Goal: Information Seeking & Learning: Understand process/instructions

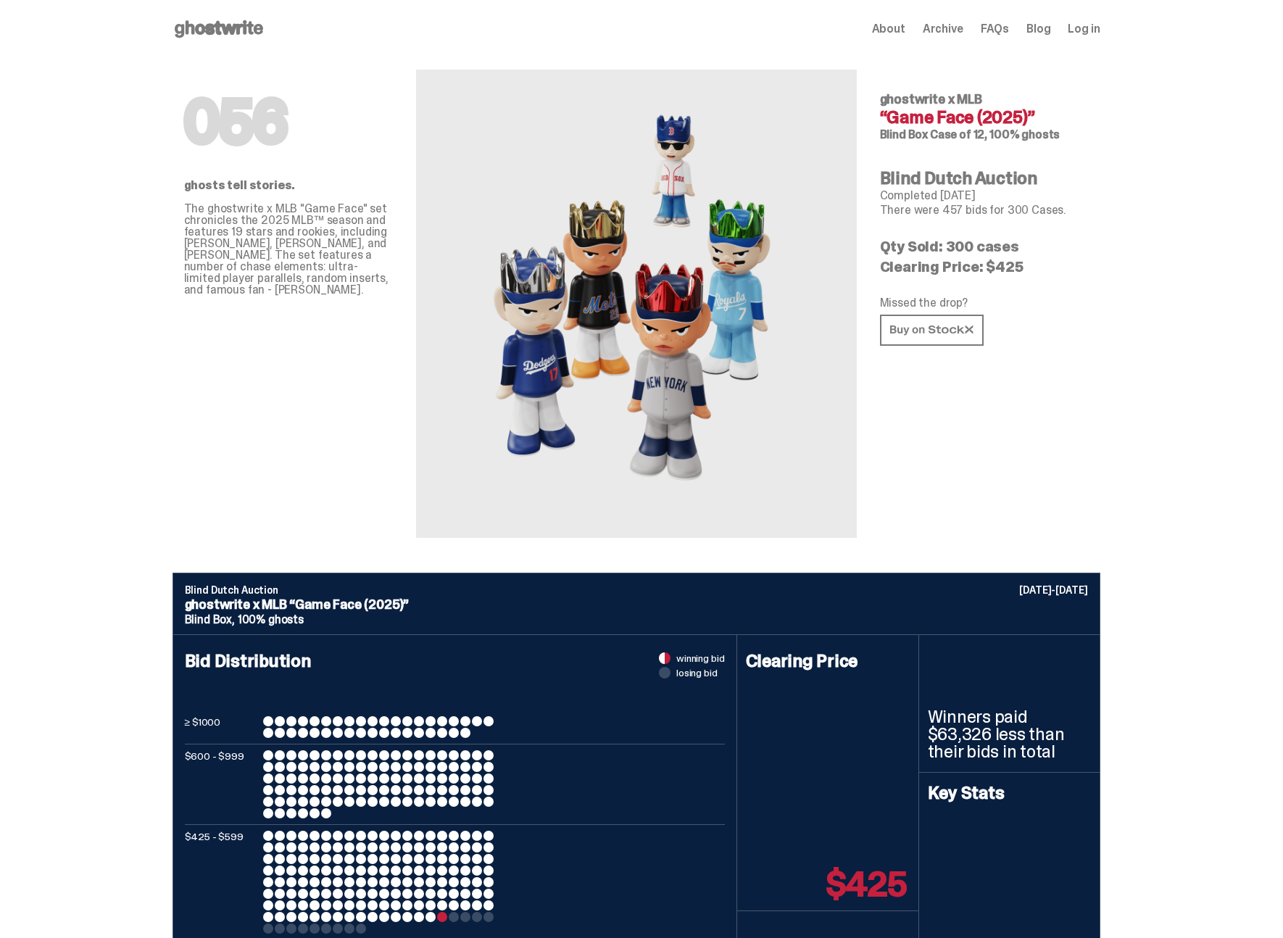
click at [206, 31] on icon at bounding box center [219, 28] width 93 height 23
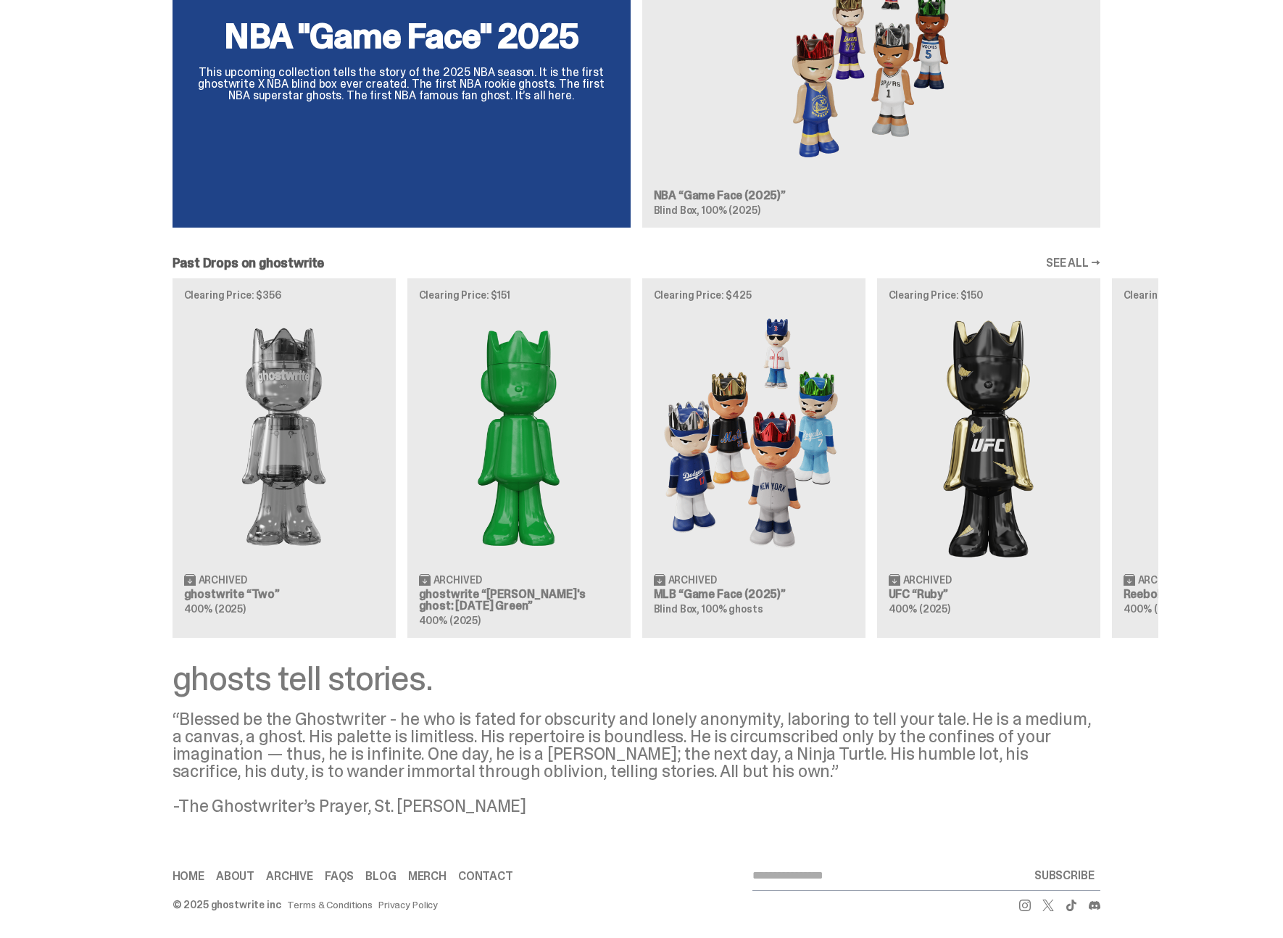
scroll to position [1109, 0]
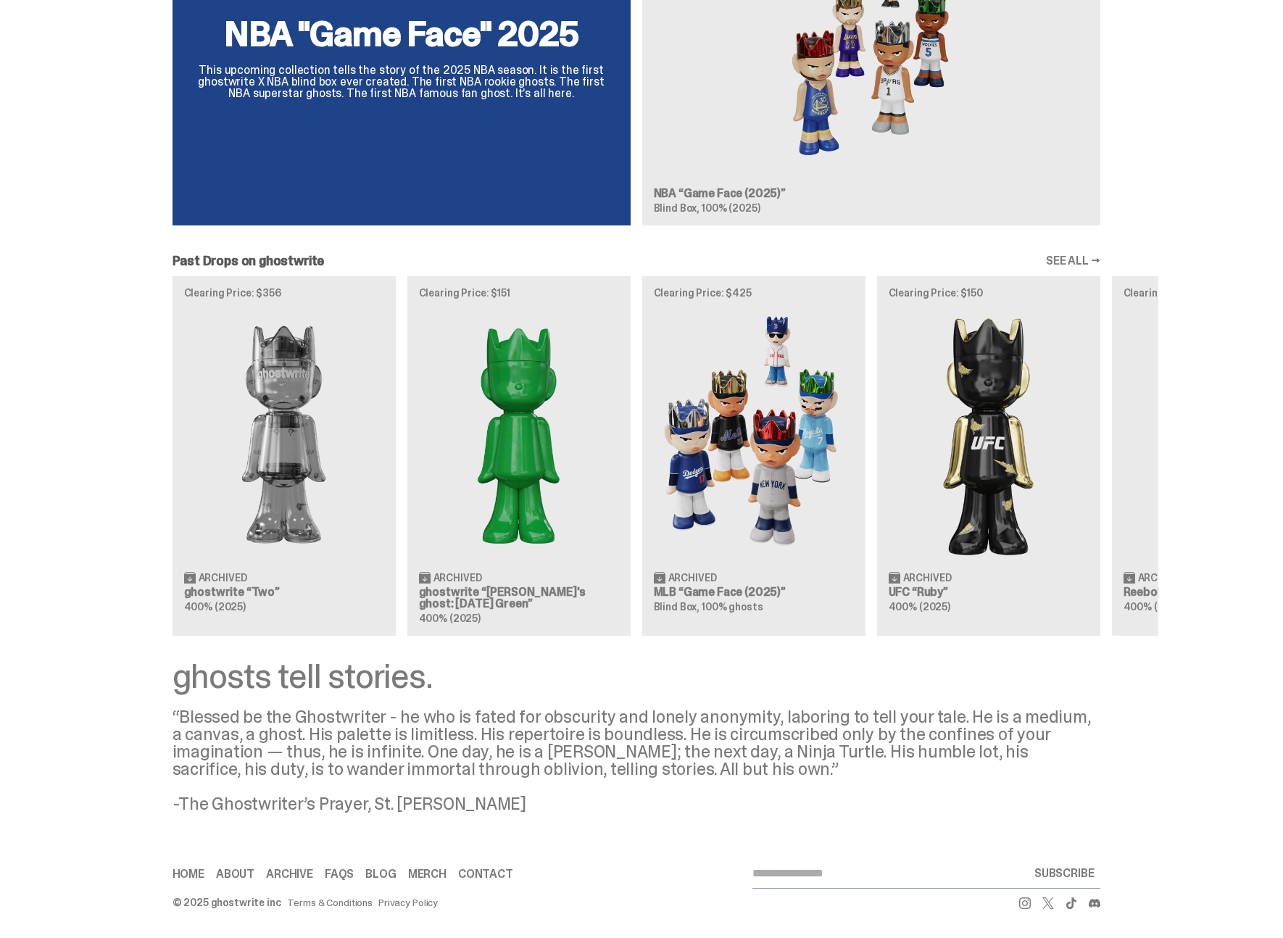
click at [721, 601] on div "Clearing Price: $356 Archived ghostwrite “Two” 400% (2025) Clearing Price: $151…" at bounding box center [637, 456] width 1044 height 360
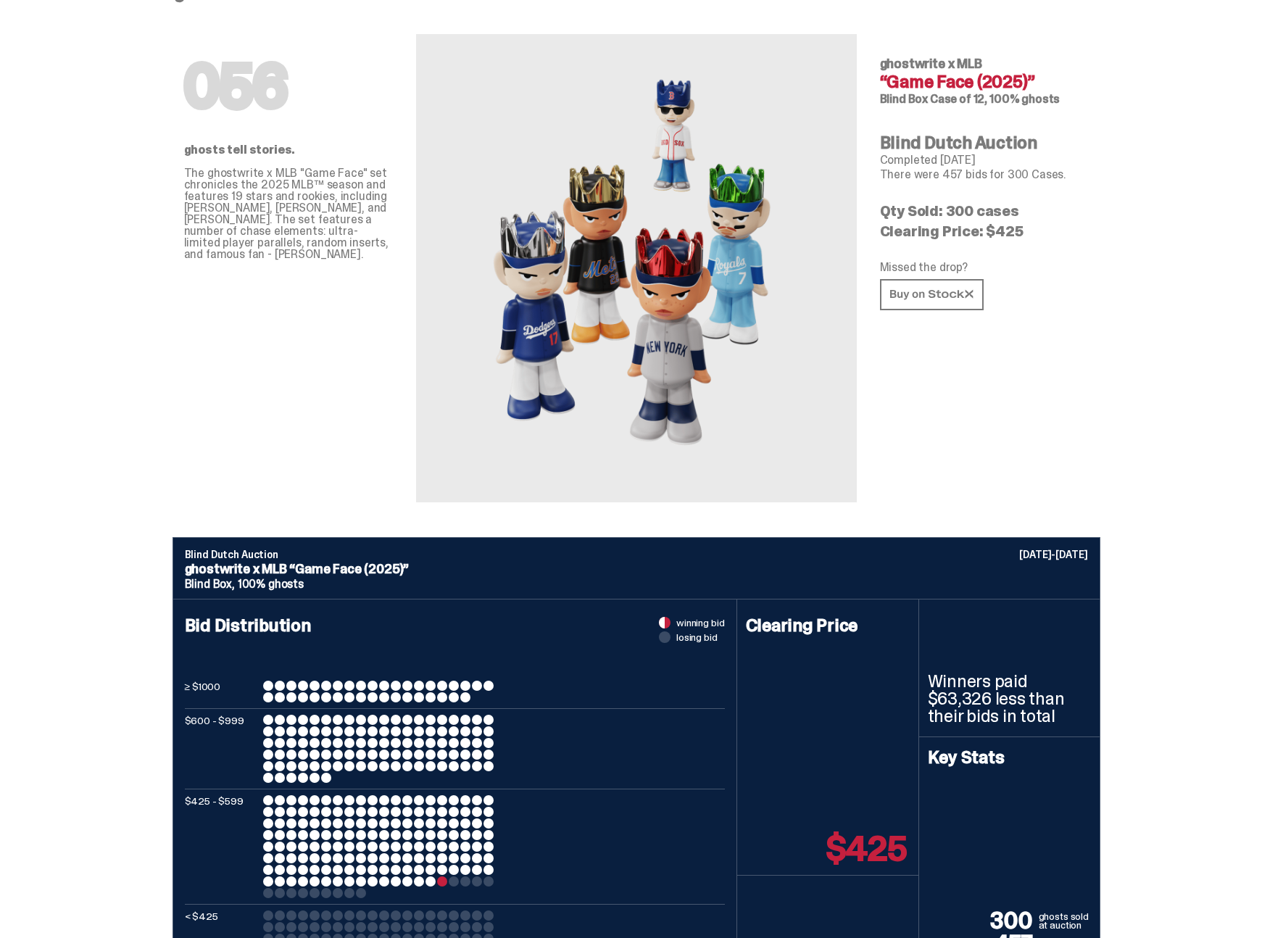
scroll to position [199, 0]
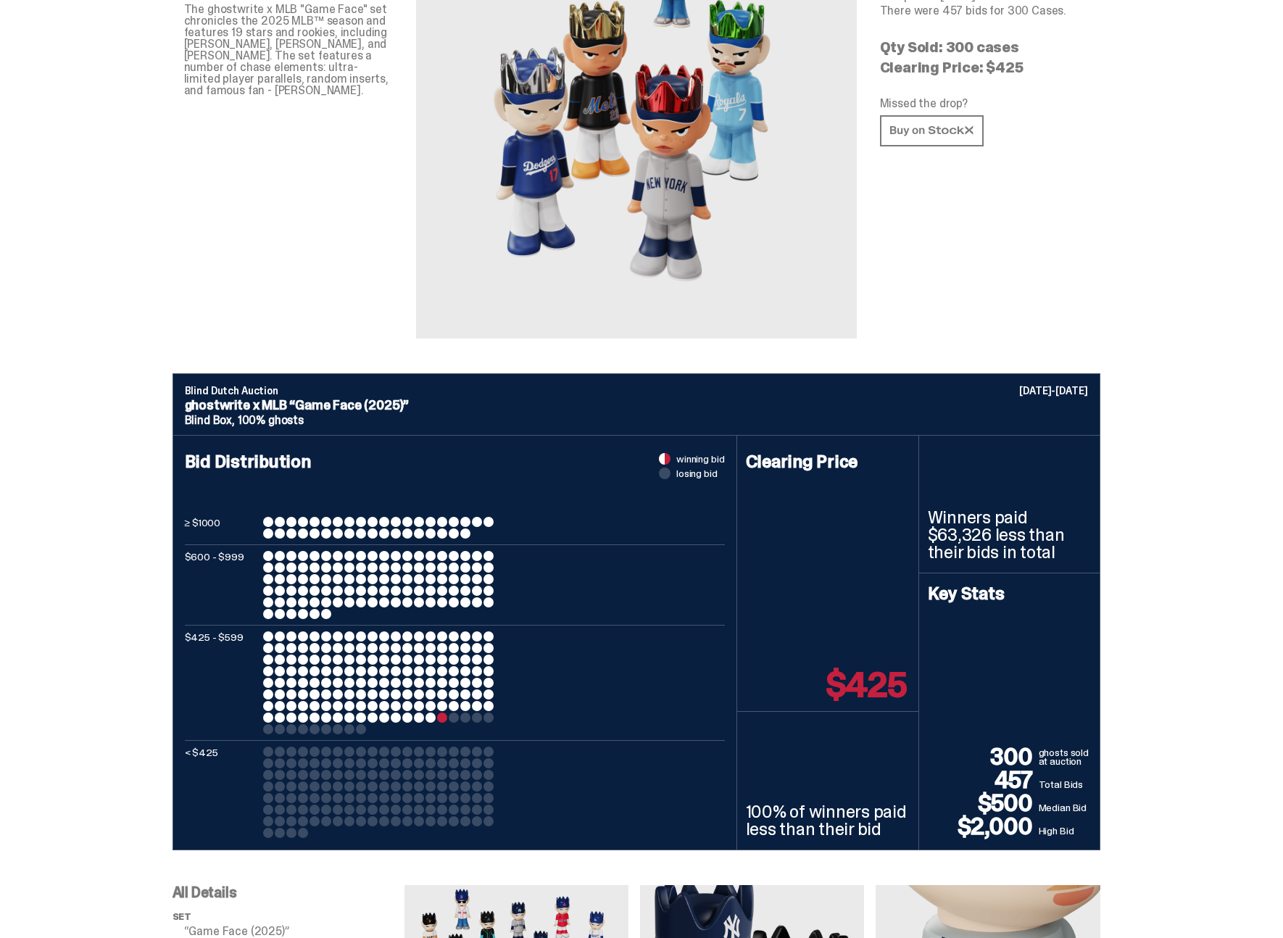
click at [447, 719] on div at bounding box center [442, 718] width 10 height 10
click at [396, 713] on div at bounding box center [396, 718] width 10 height 10
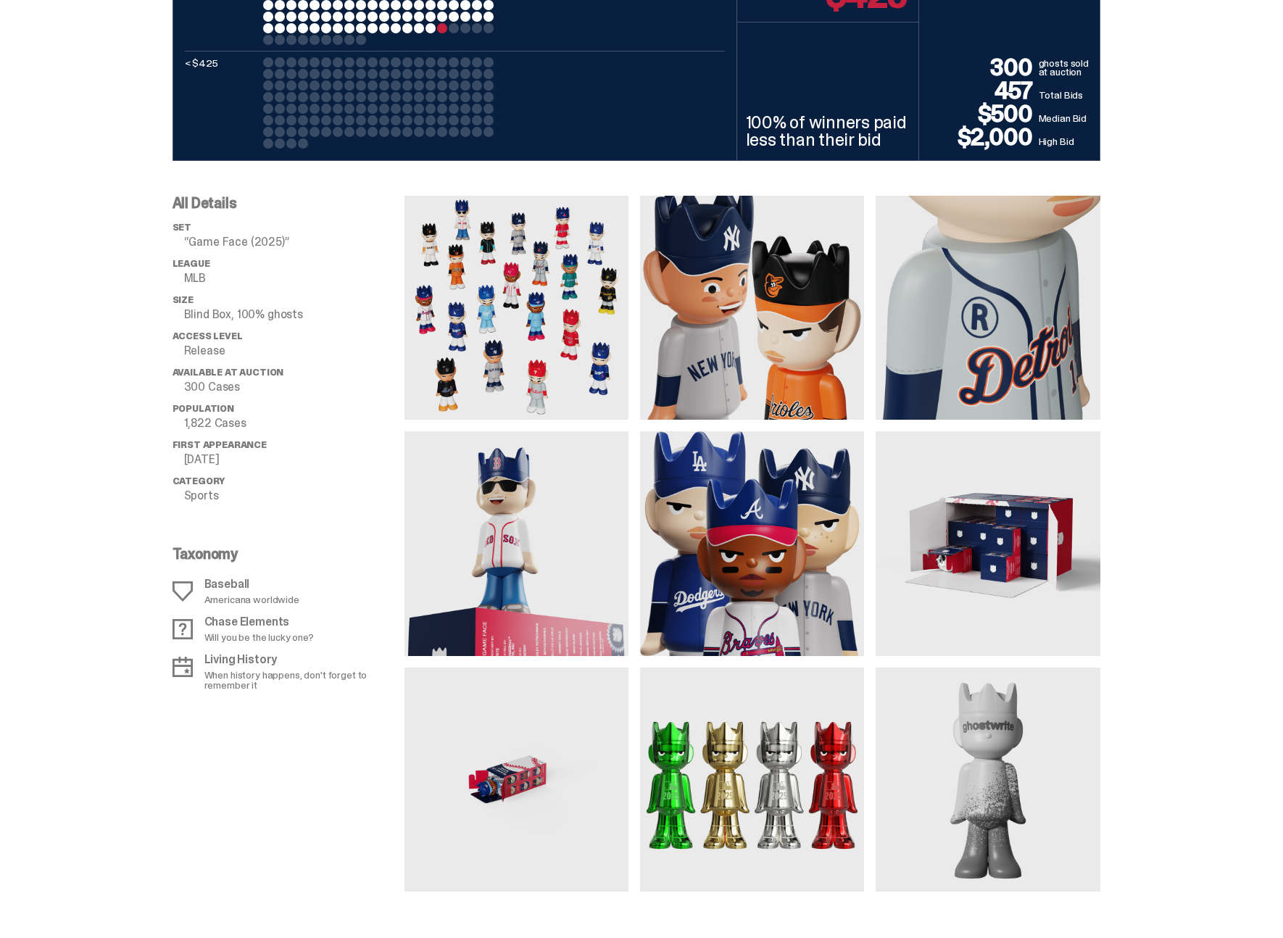
scroll to position [994, 0]
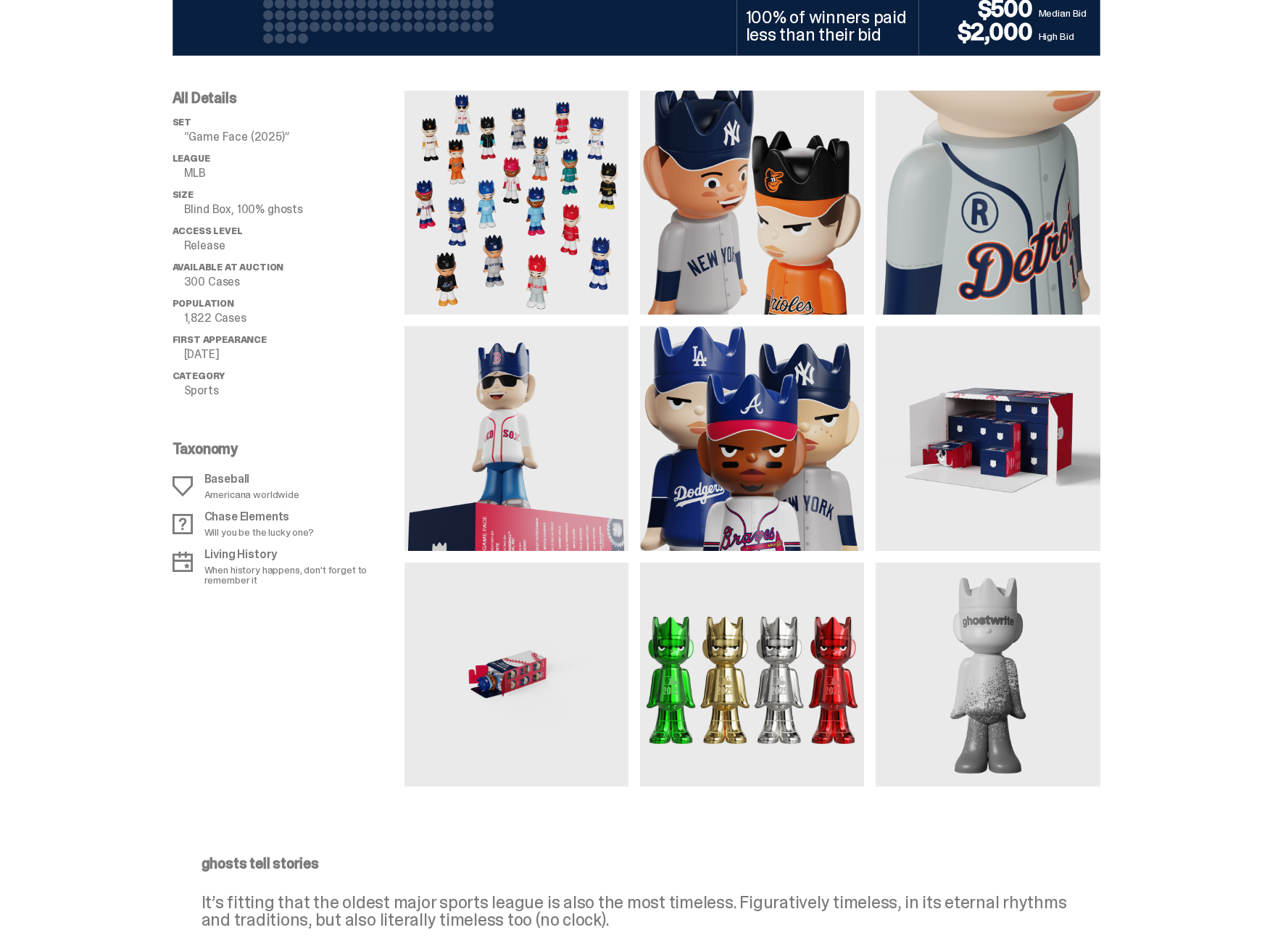
click at [780, 713] on img at bounding box center [752, 675] width 224 height 224
click at [848, 624] on img at bounding box center [752, 675] width 224 height 224
click at [975, 478] on img at bounding box center [988, 438] width 224 height 224
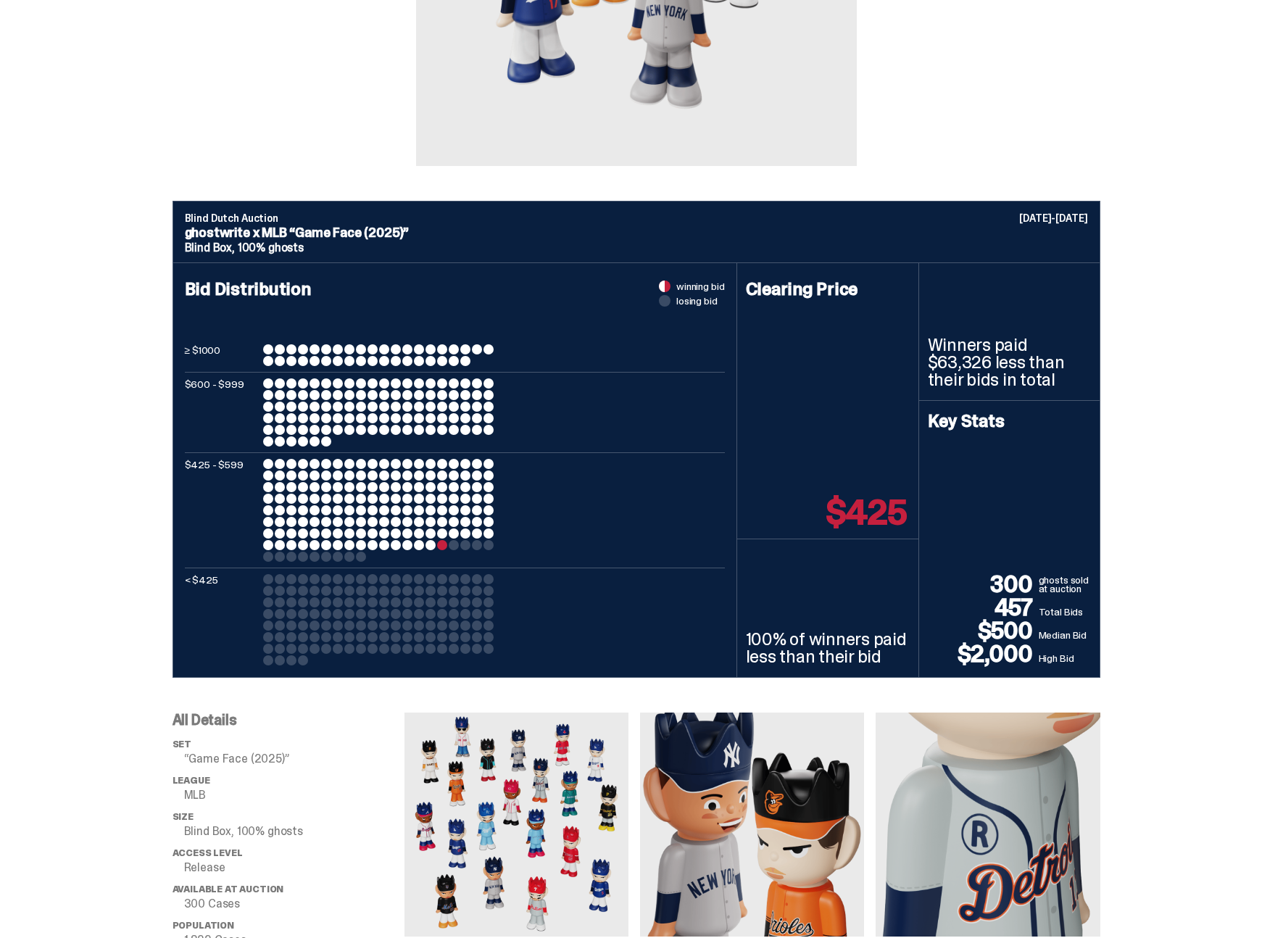
scroll to position [0, 0]
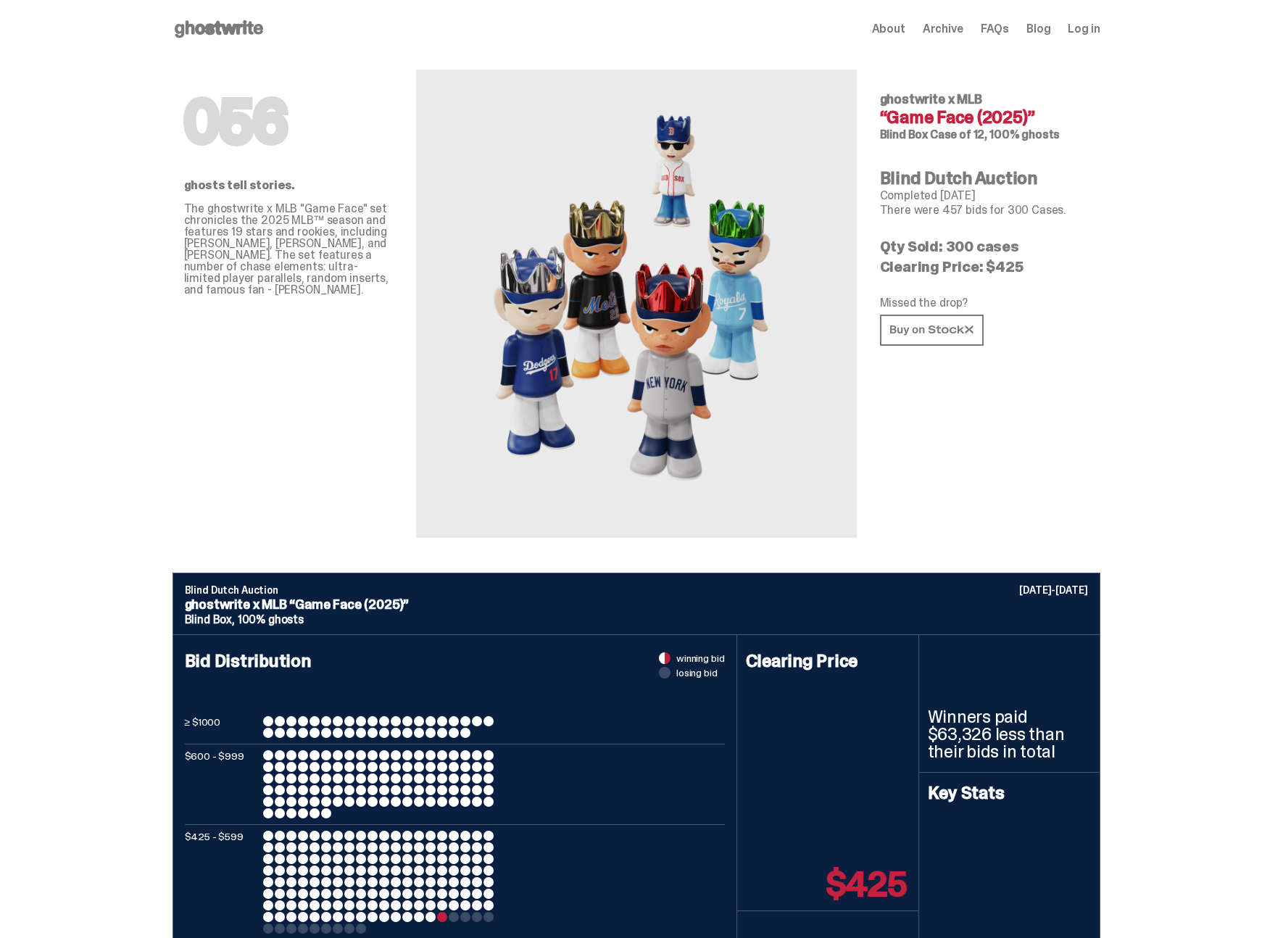
click at [216, 16] on div "Open main menu Home About Archive FAQs Blog Log in About Archive FAQs Blog Log …" at bounding box center [637, 29] width 928 height 58
click at [215, 21] on icon at bounding box center [219, 28] width 93 height 23
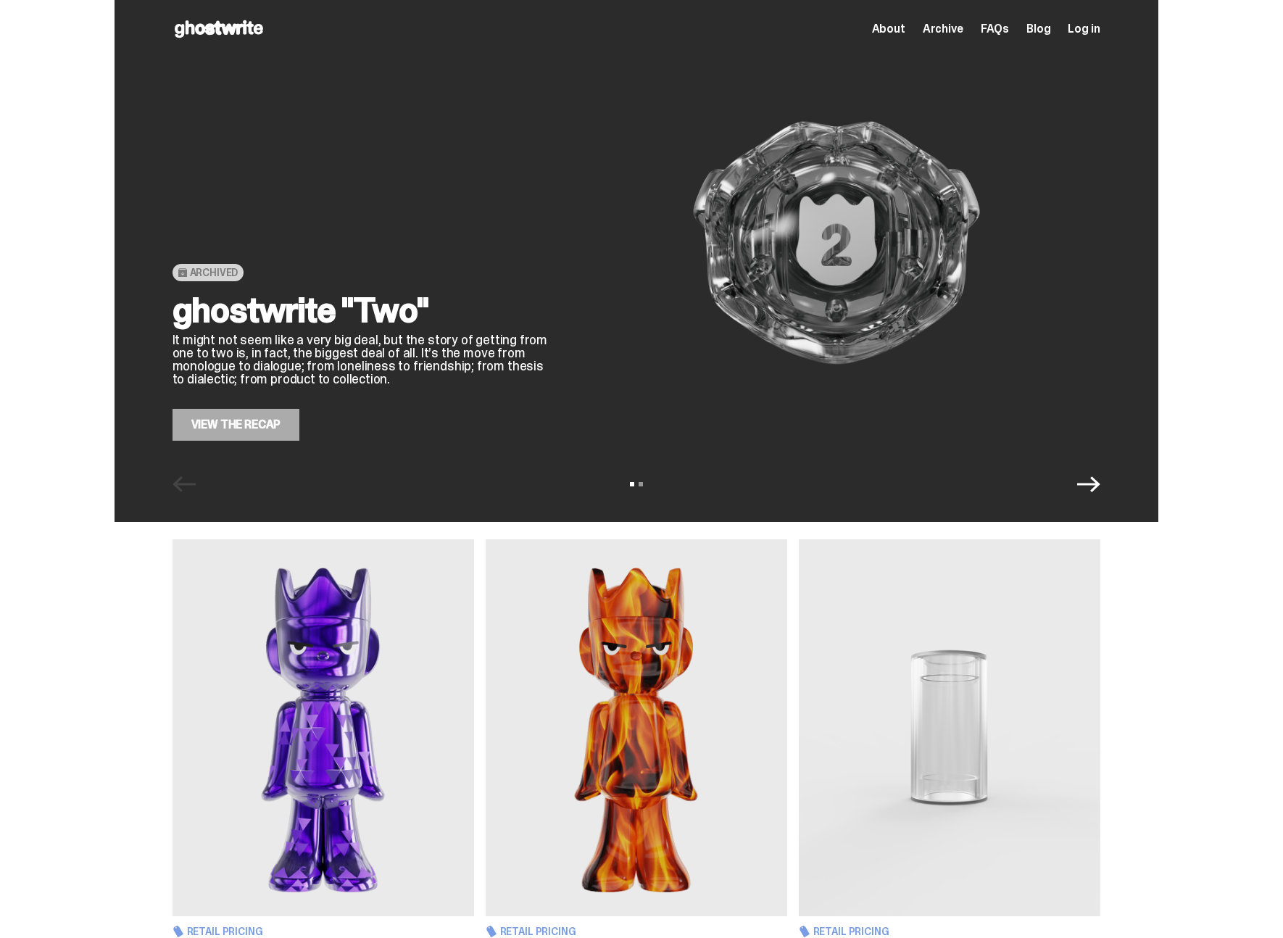
click at [648, 489] on div "View slide 1 View slide 2" at bounding box center [637, 484] width 1044 height 23
click at [648, 485] on div "View slide 1 View slide 2" at bounding box center [637, 484] width 1044 height 23
click at [645, 486] on div "View slide 1 View slide 2" at bounding box center [637, 484] width 1044 height 23
click at [643, 484] on button "View slide 2" at bounding box center [641, 484] width 4 height 4
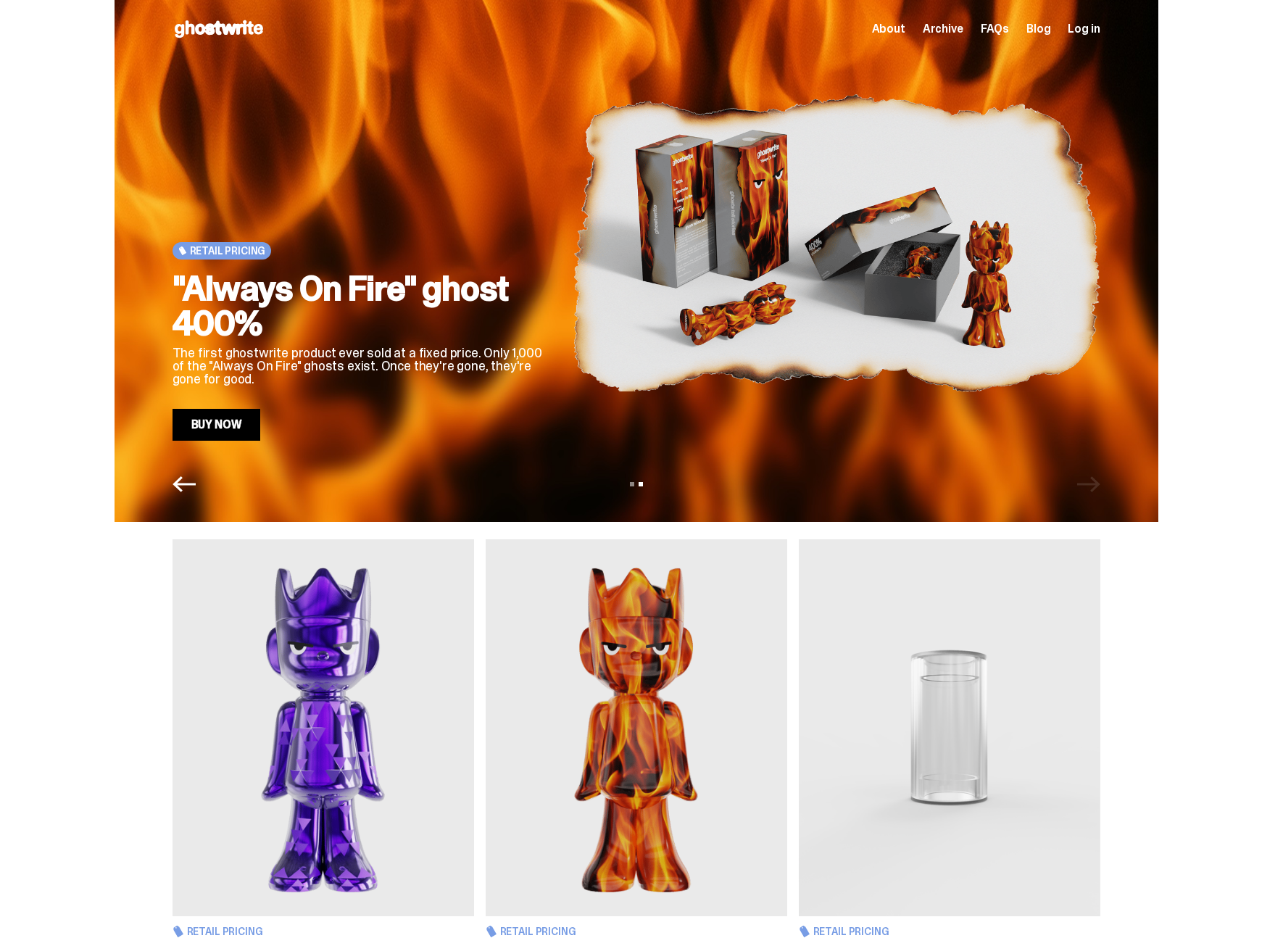
click at [906, 34] on span "About" at bounding box center [888, 29] width 33 height 12
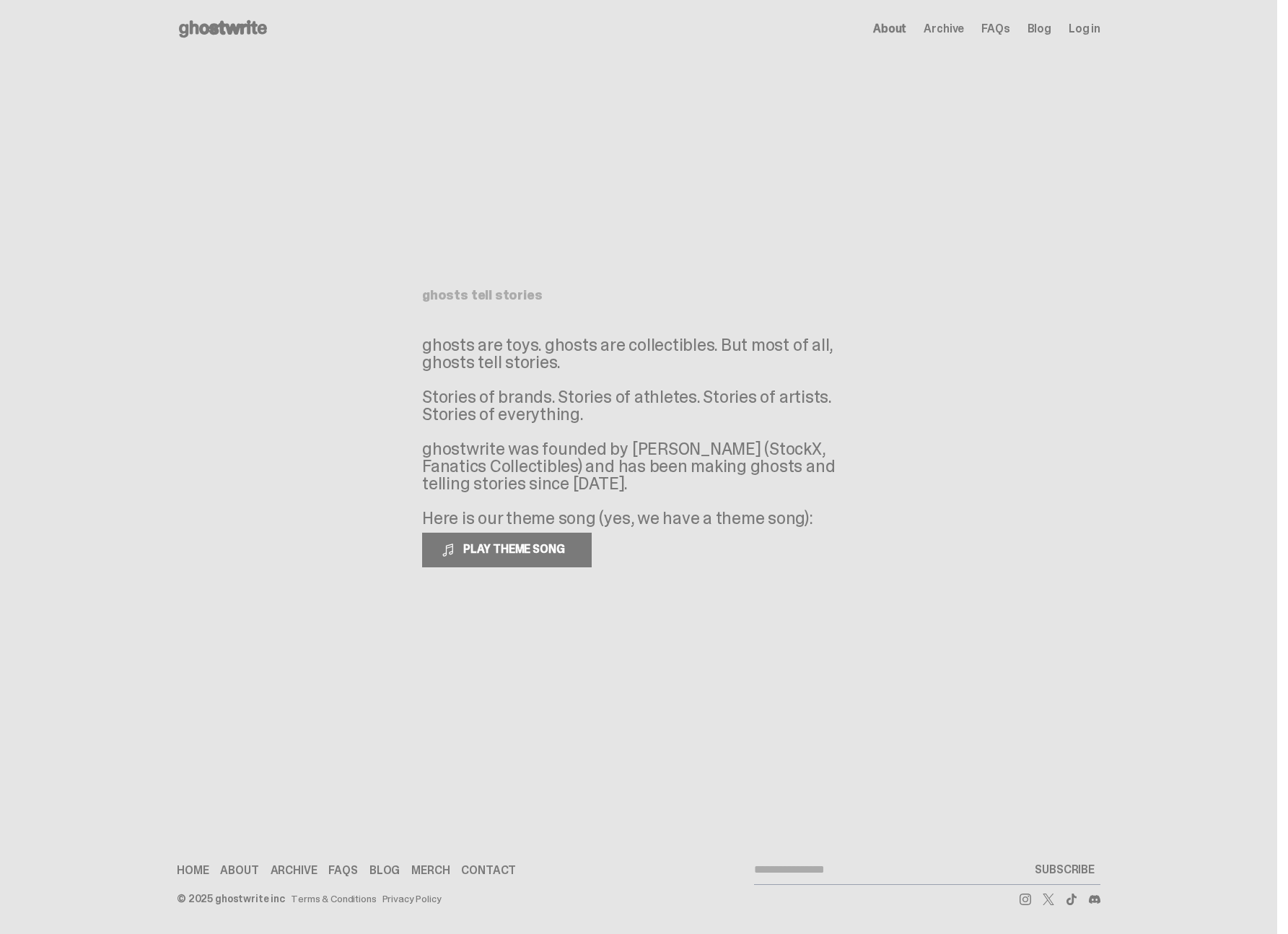
click at [651, 481] on p "ghosts are toys. ghosts are collectibles. But most of all, ghosts tell stories.…" at bounding box center [638, 431] width 433 height 190
click at [339, 867] on link "FAQs" at bounding box center [342, 871] width 29 height 12
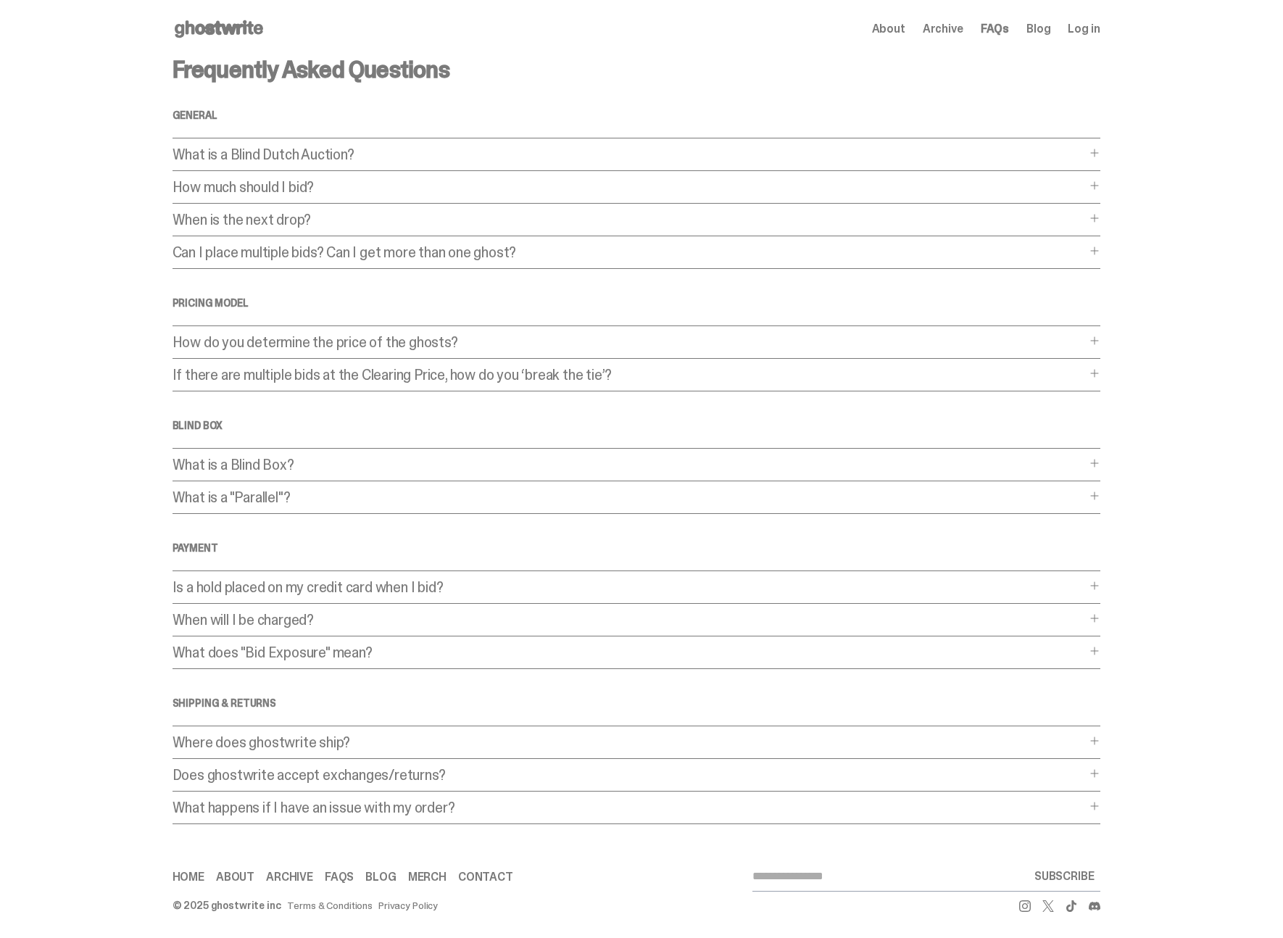
click at [384, 148] on p "What is a Blind Dutch Auction?" at bounding box center [630, 154] width 914 height 15
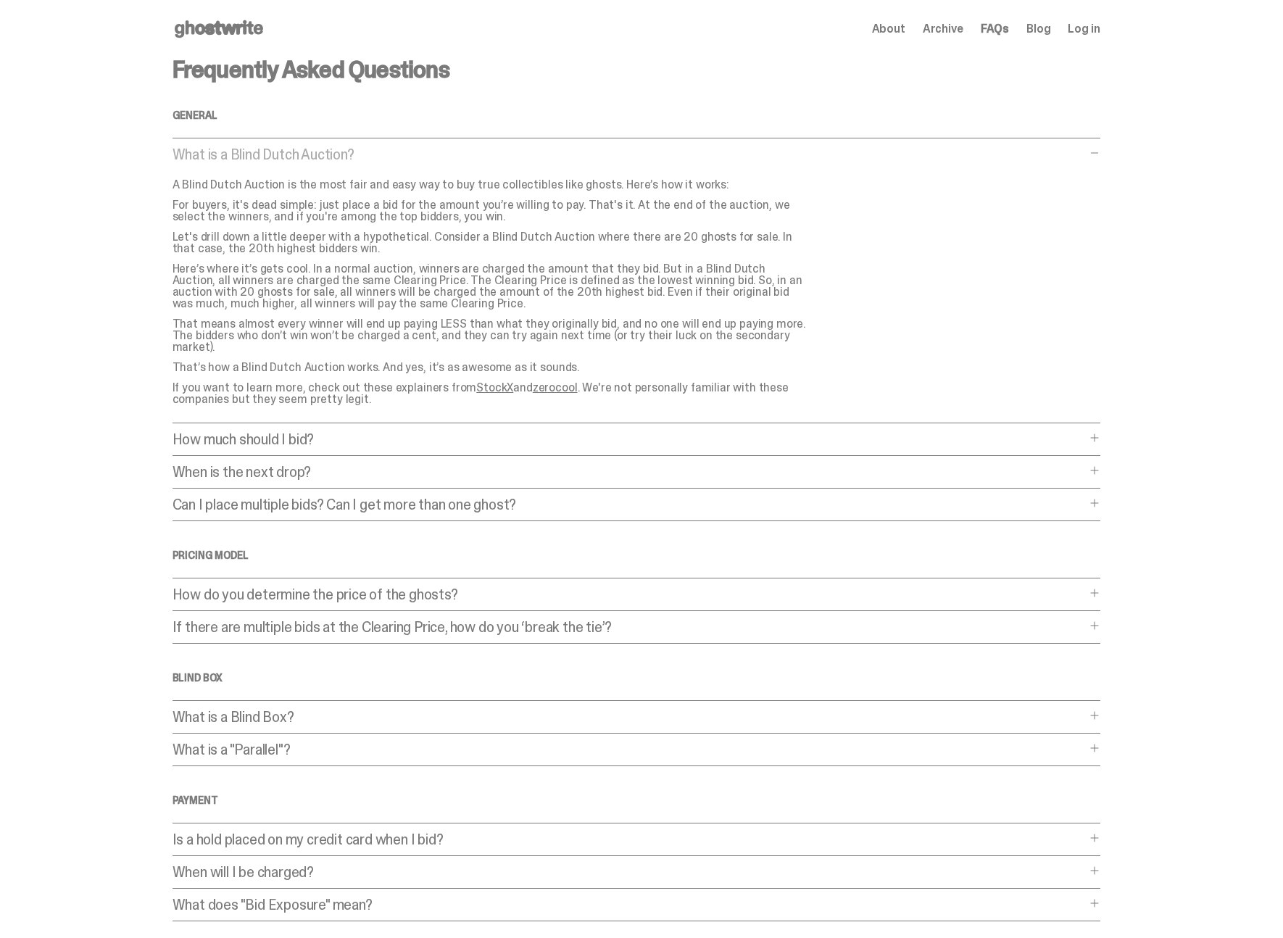
click at [384, 149] on p "What is a Blind Dutch Auction?" at bounding box center [630, 154] width 914 height 15
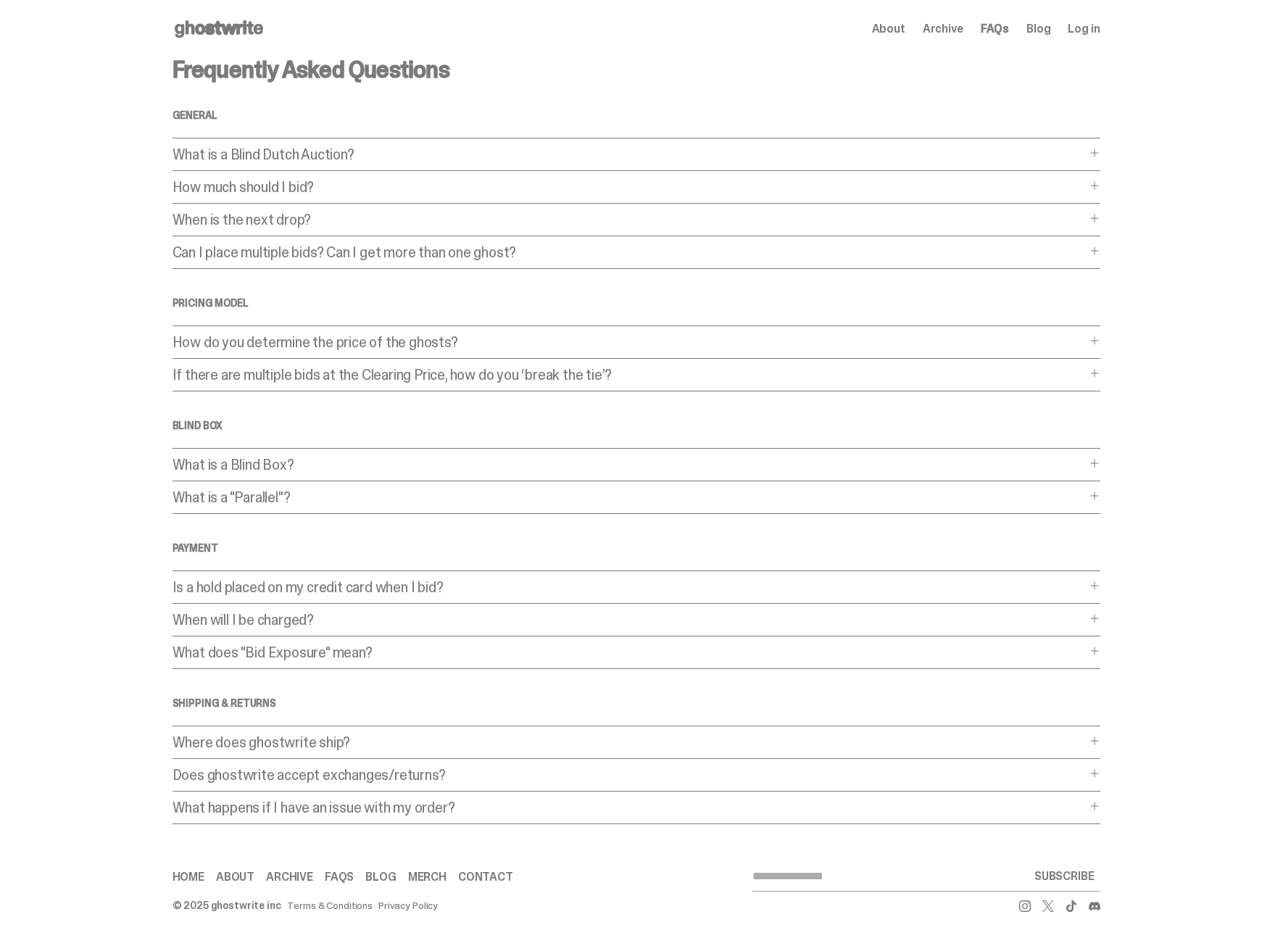
click at [369, 246] on p "Can I place multiple bids? Can I get more than one ghost?" at bounding box center [630, 252] width 914 height 15
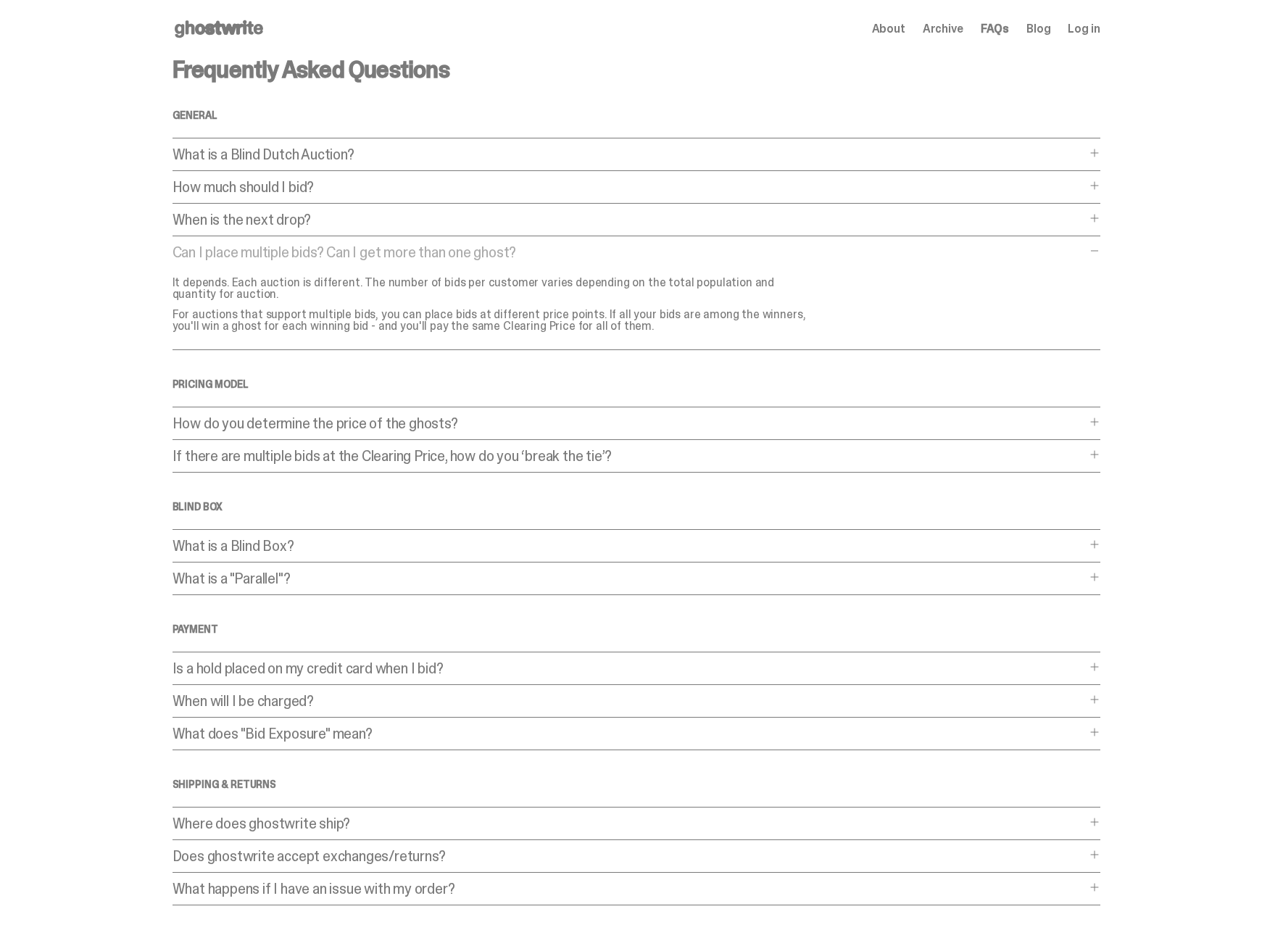
click at [369, 247] on p "Can I place multiple bids? Can I get more than one ghost?" at bounding box center [630, 252] width 914 height 15
